Goal: Navigation & Orientation: Find specific page/section

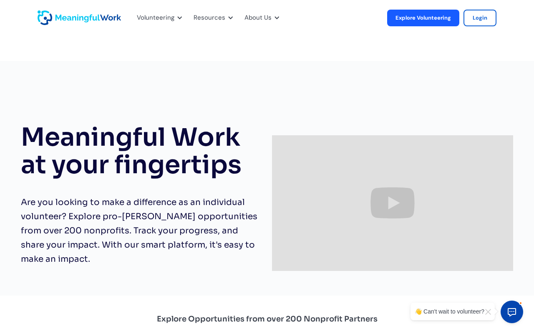
scroll to position [1568, 0]
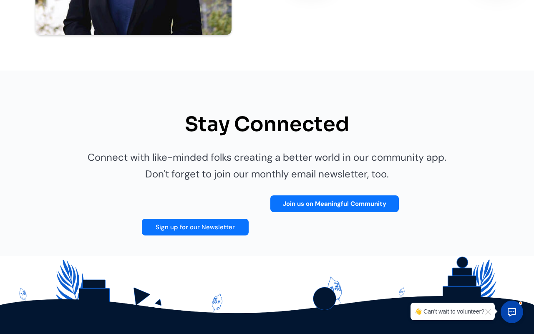
type input "PspUhTWp"
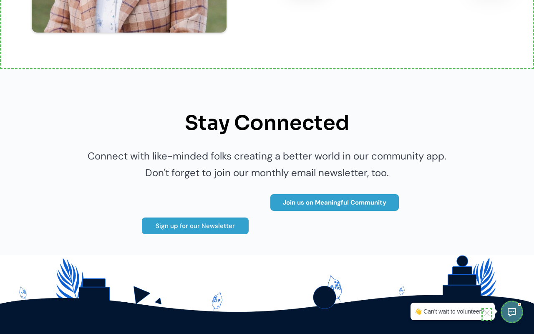
scroll to position [1577, 0]
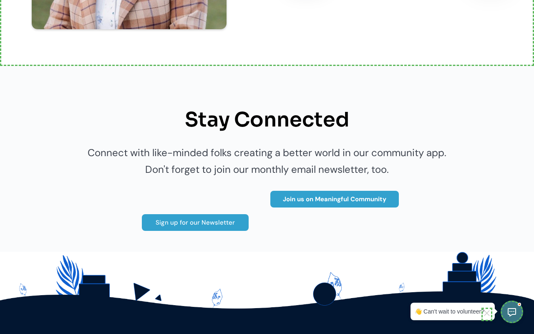
type input "sKluLbw@wfl."
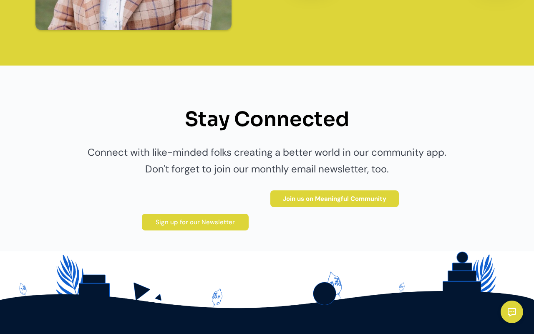
scroll to position [1568, 0]
